Goal: Task Accomplishment & Management: Manage account settings

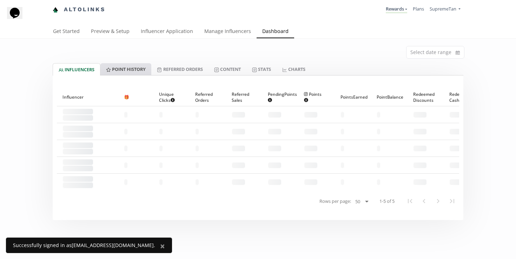
click at [129, 68] on link "Point HISTORY" at bounding box center [125, 69] width 51 height 12
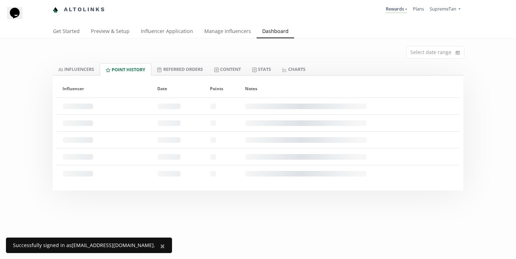
click at [35, 127] on div "Select date range INFLUENCERS Point HISTORY Referred Orders Content Stats CHART…" at bounding box center [258, 115] width 516 height 152
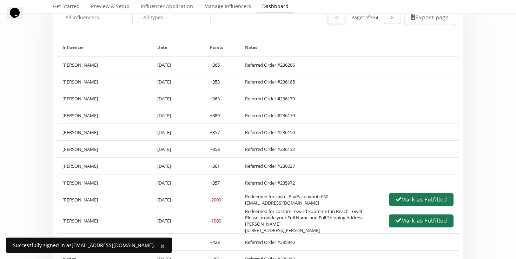
scroll to position [67, 0]
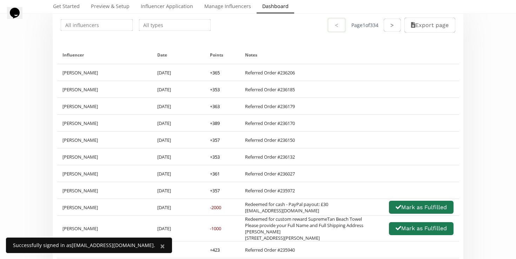
click at [164, 19] on input "text" at bounding box center [175, 25] width 74 height 14
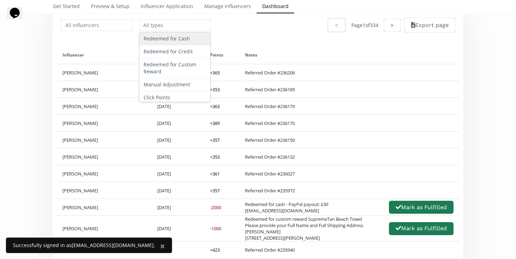
click at [170, 40] on div "Redeemed for Cash" at bounding box center [174, 38] width 71 height 13
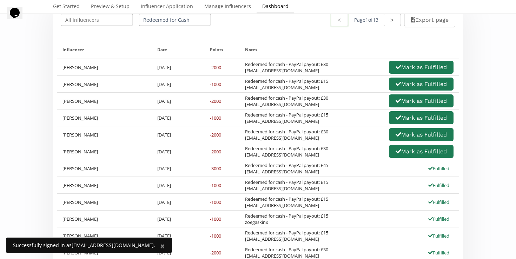
scroll to position [73, 0]
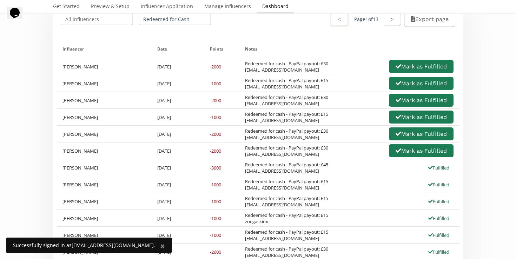
click at [163, 24] on input "Redeemed for Cash" at bounding box center [175, 19] width 74 height 14
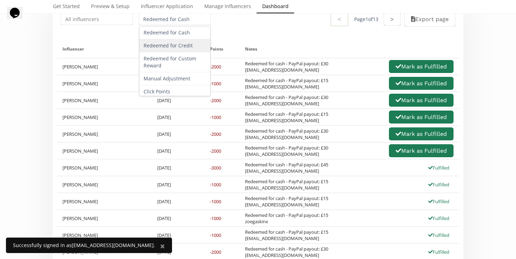
click at [169, 49] on div "Redeemed for Credit" at bounding box center [174, 45] width 71 height 13
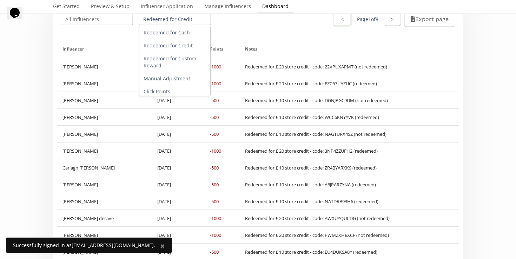
click at [181, 18] on input "Redeemed for Credit" at bounding box center [175, 19] width 74 height 14
click at [181, 60] on div "Redeemed for Custom Reward" at bounding box center [174, 62] width 71 height 20
type input "Redeemed for Custom Reward"
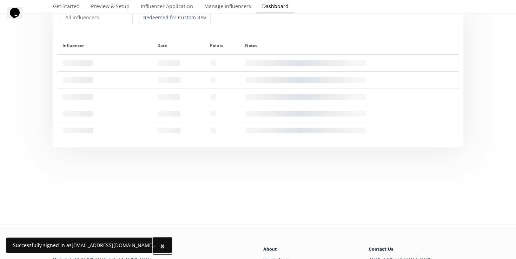
click at [160, 243] on span "×" at bounding box center [162, 246] width 5 height 12
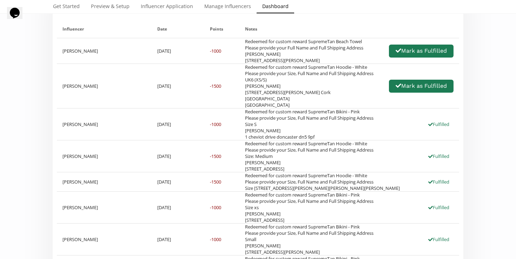
scroll to position [92, 0]
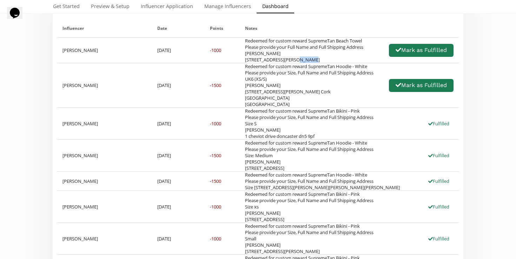
drag, startPoint x: 265, startPoint y: 68, endPoint x: 245, endPoint y: 68, distance: 20.4
click at [245, 63] on div "Redeemed for custom reward SupremeTan Beach Towel Please provide your Full Name…" at bounding box center [304, 50] width 118 height 25
copy div "l139bq"
click at [379, 63] on div "Redeemed for custom reward SupremeTan Beach Towel Please provide your Full Name…" at bounding box center [349, 50] width 209 height 25
click at [399, 63] on div "Redeemed for custom reward SupremeTan Beach Towel Please provide your Full Name…" at bounding box center [349, 50] width 209 height 25
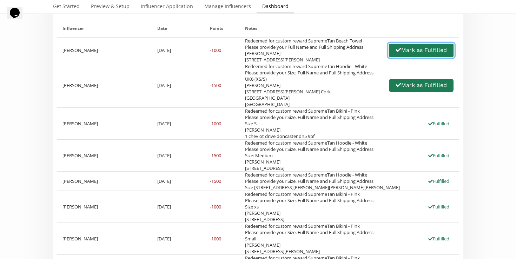
click at [401, 58] on button "Mark as Fulfilled" at bounding box center [421, 50] width 67 height 15
click at [319, 94] on div "Redeemed for custom reward SupremeTan Hoodie - White Please provide your Size, …" at bounding box center [309, 85] width 129 height 44
